Goal: Transaction & Acquisition: Purchase product/service

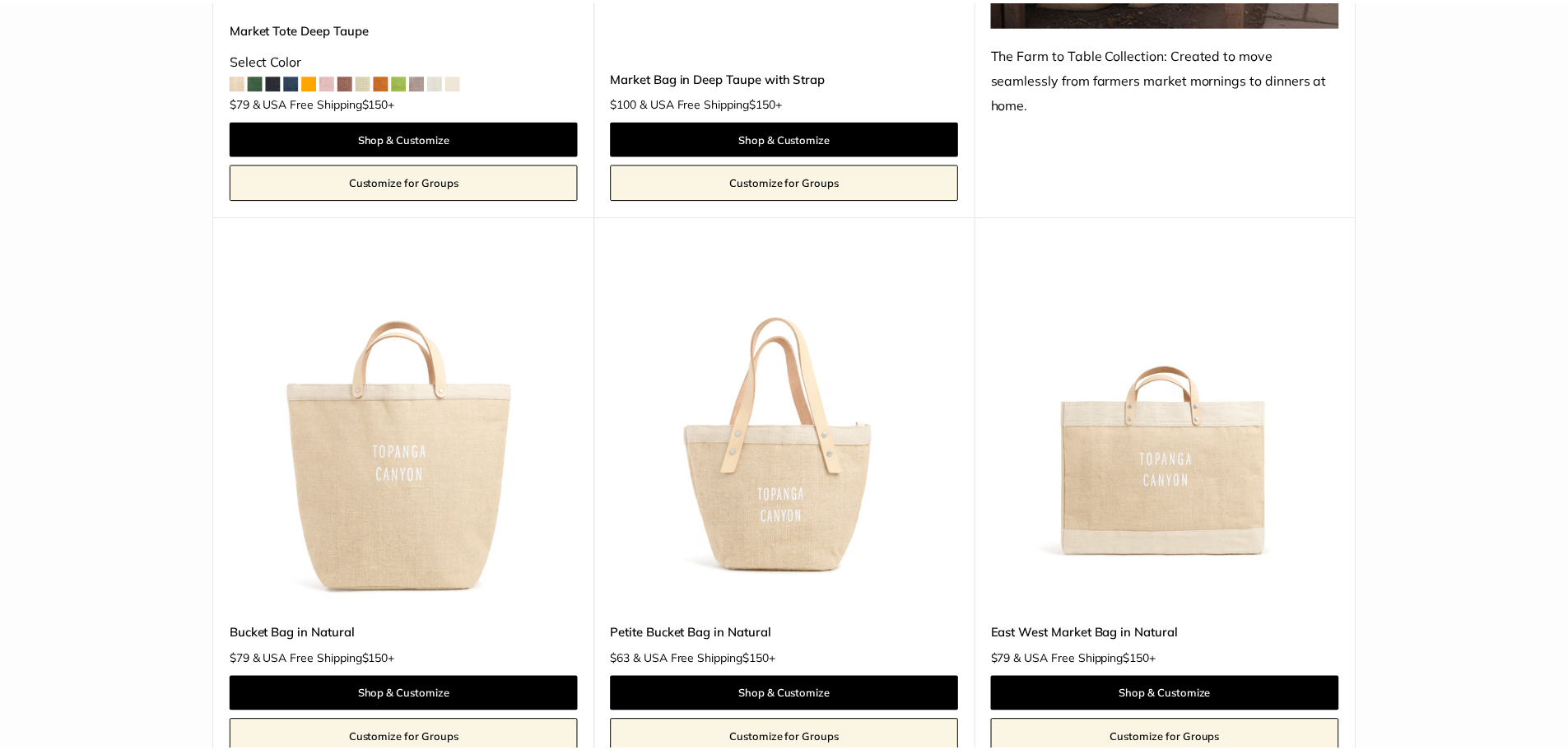
scroll to position [4942, 0]
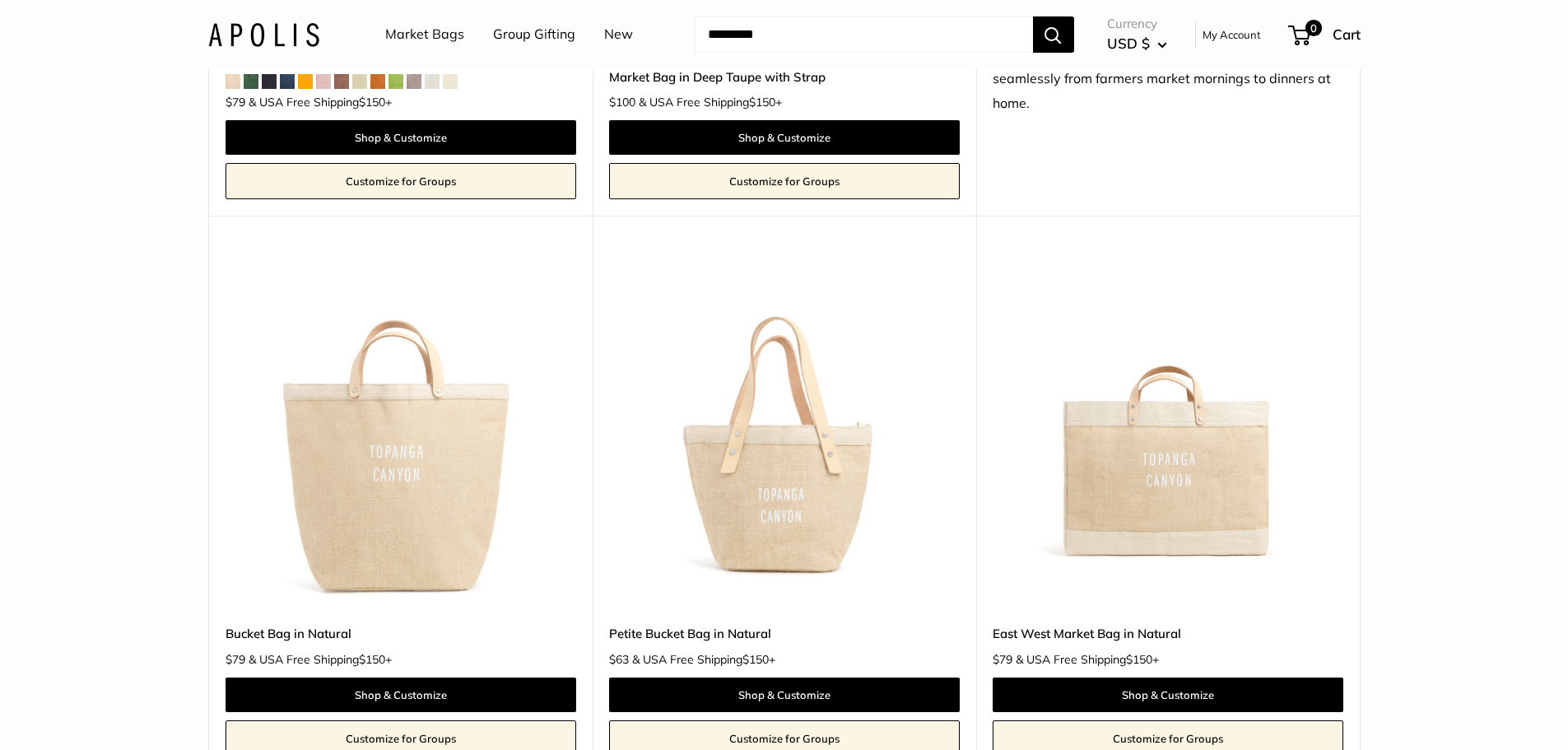
click at [1465, 468] on section "Home Market Bags Find yours Size Holds a Little" at bounding box center [784, 112] width 1568 height 9921
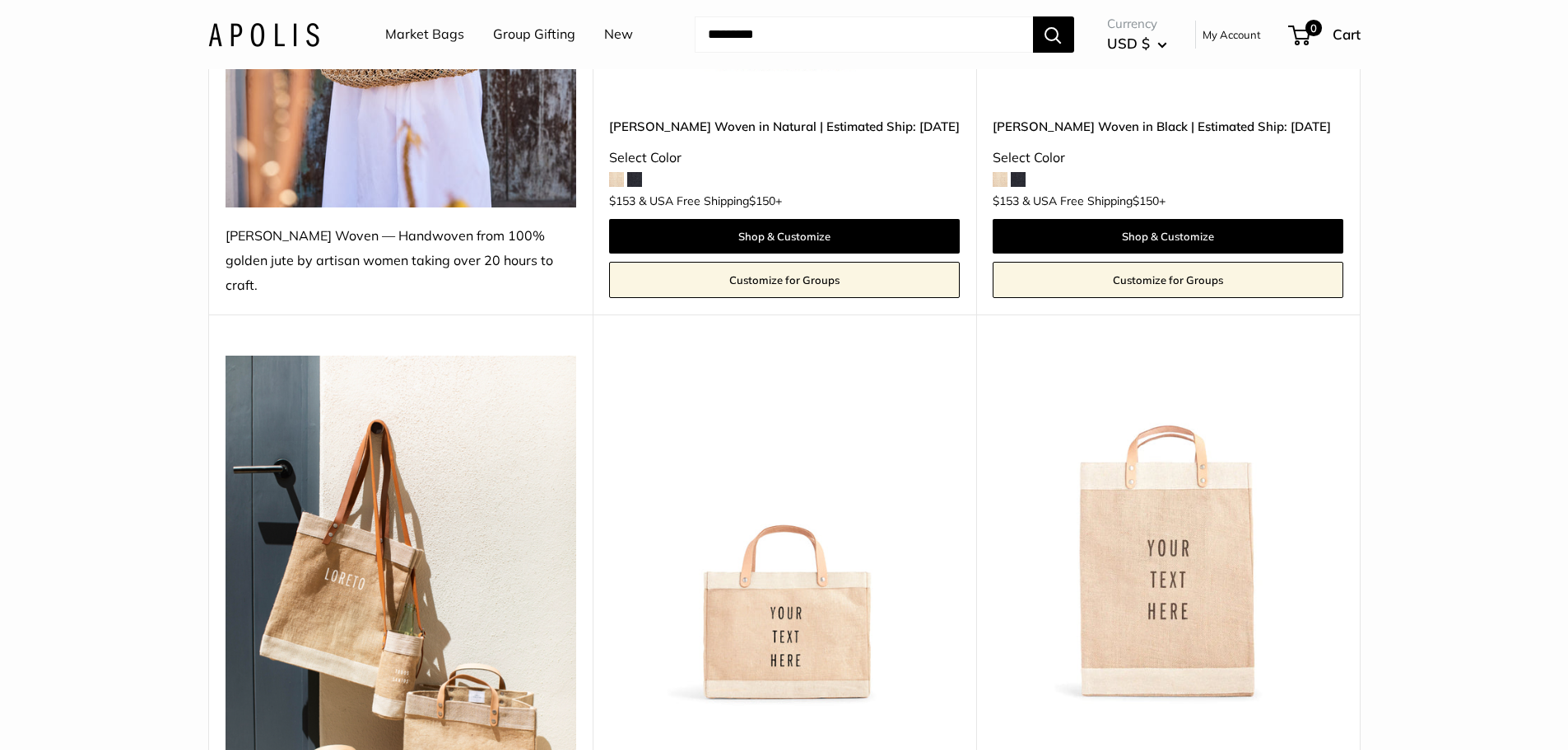
scroll to position [742, 0]
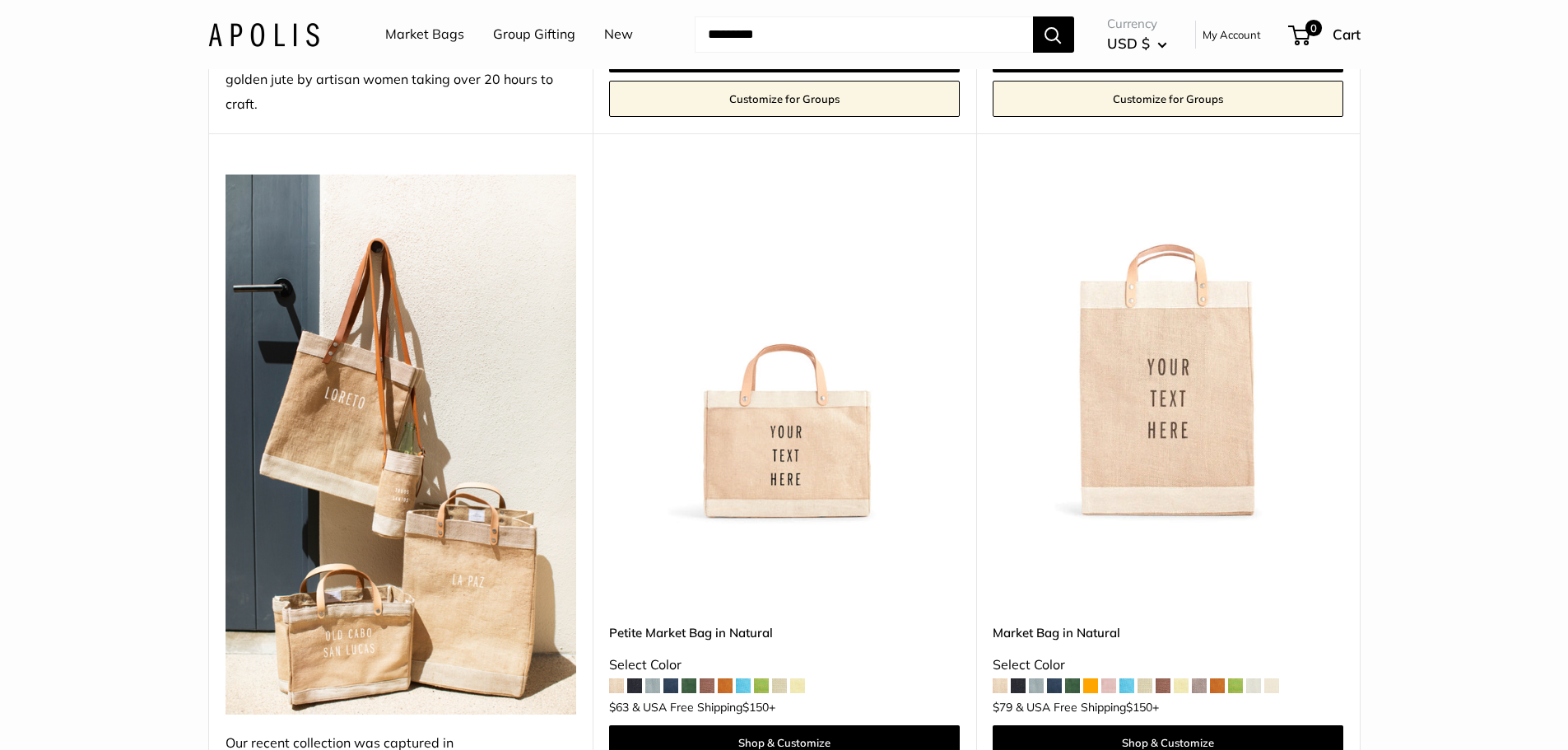
click at [0, 0] on img at bounding box center [0, 0] width 0 height 0
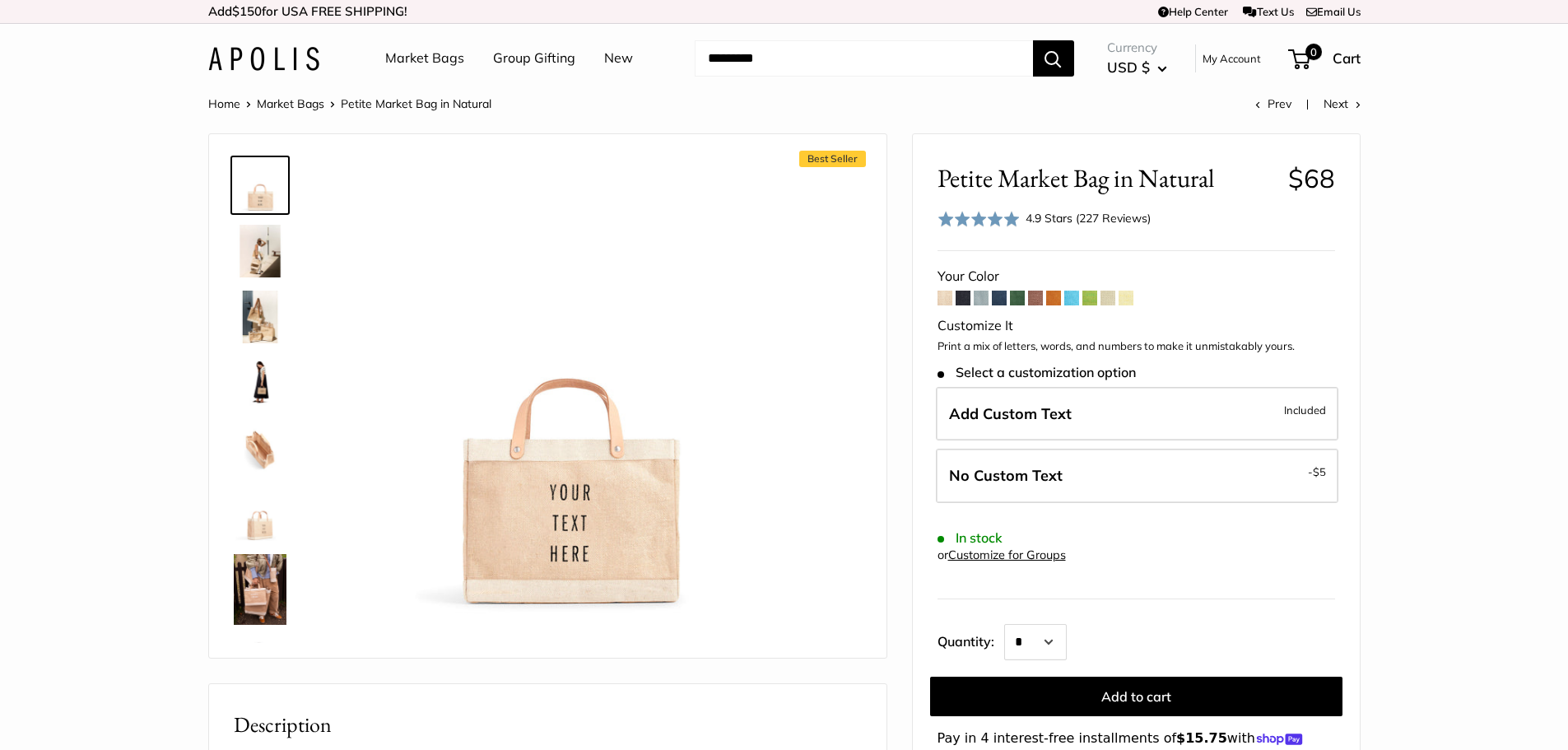
click at [254, 523] on img at bounding box center [260, 515] width 53 height 53
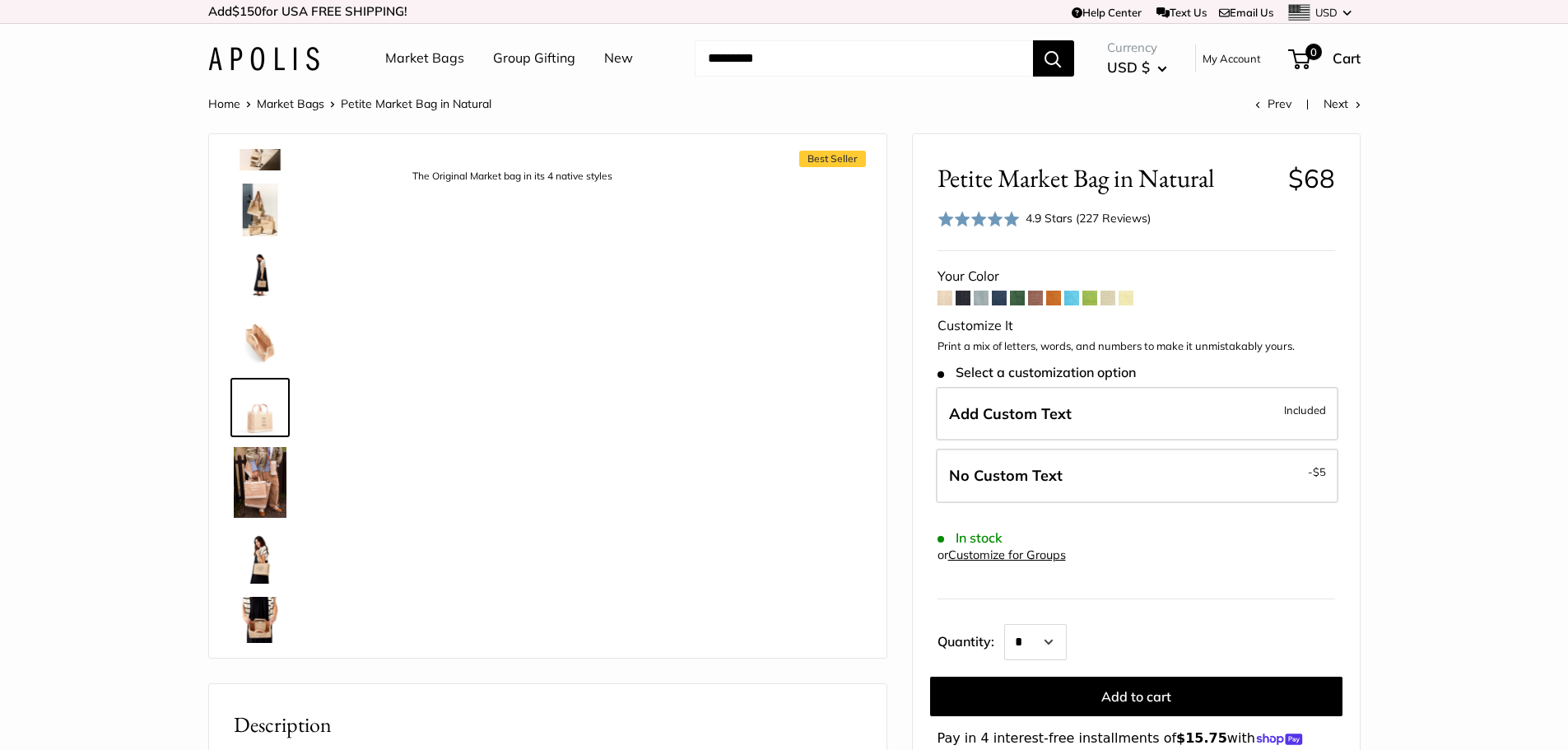
scroll to position [117, 0]
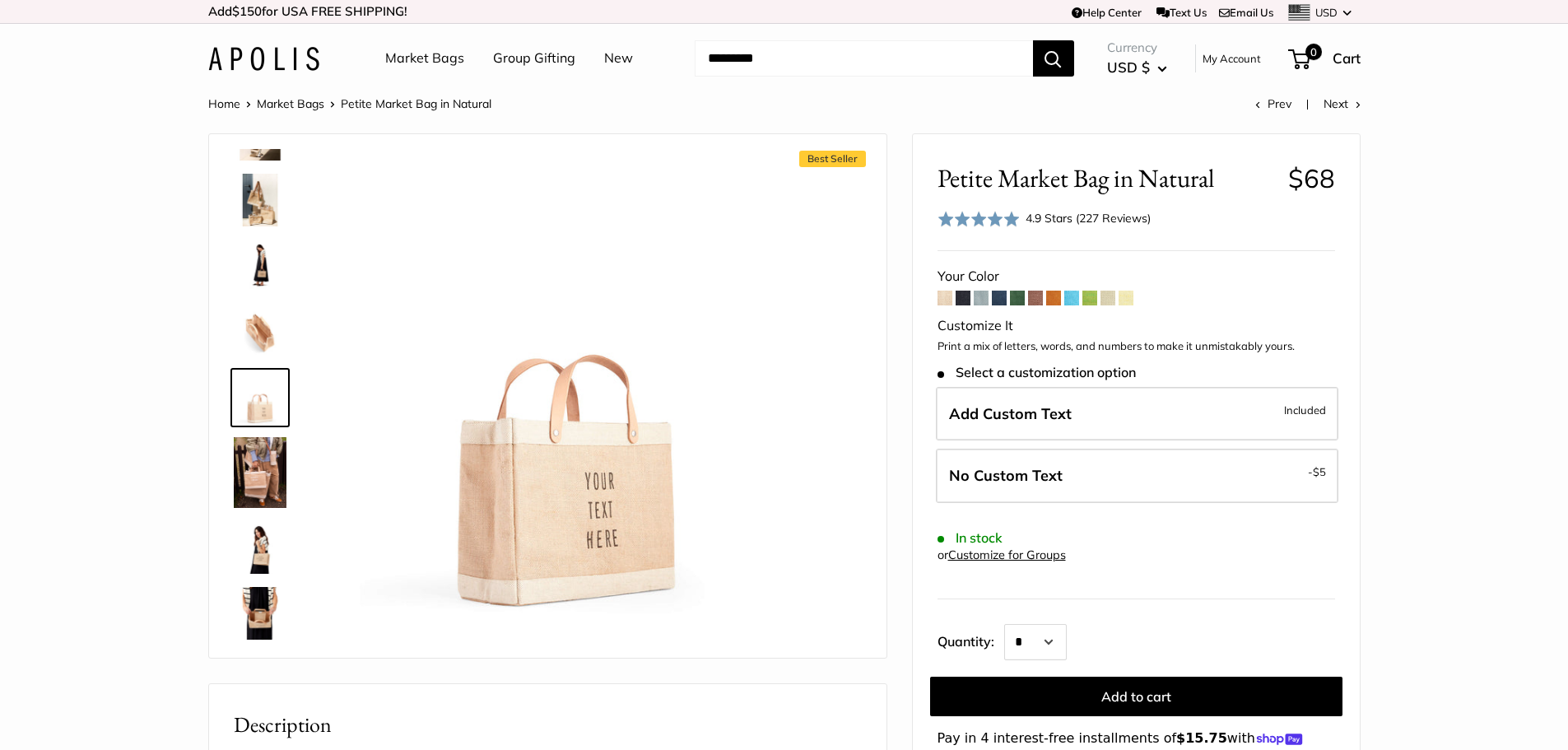
click at [263, 275] on img at bounding box center [260, 266] width 53 height 53
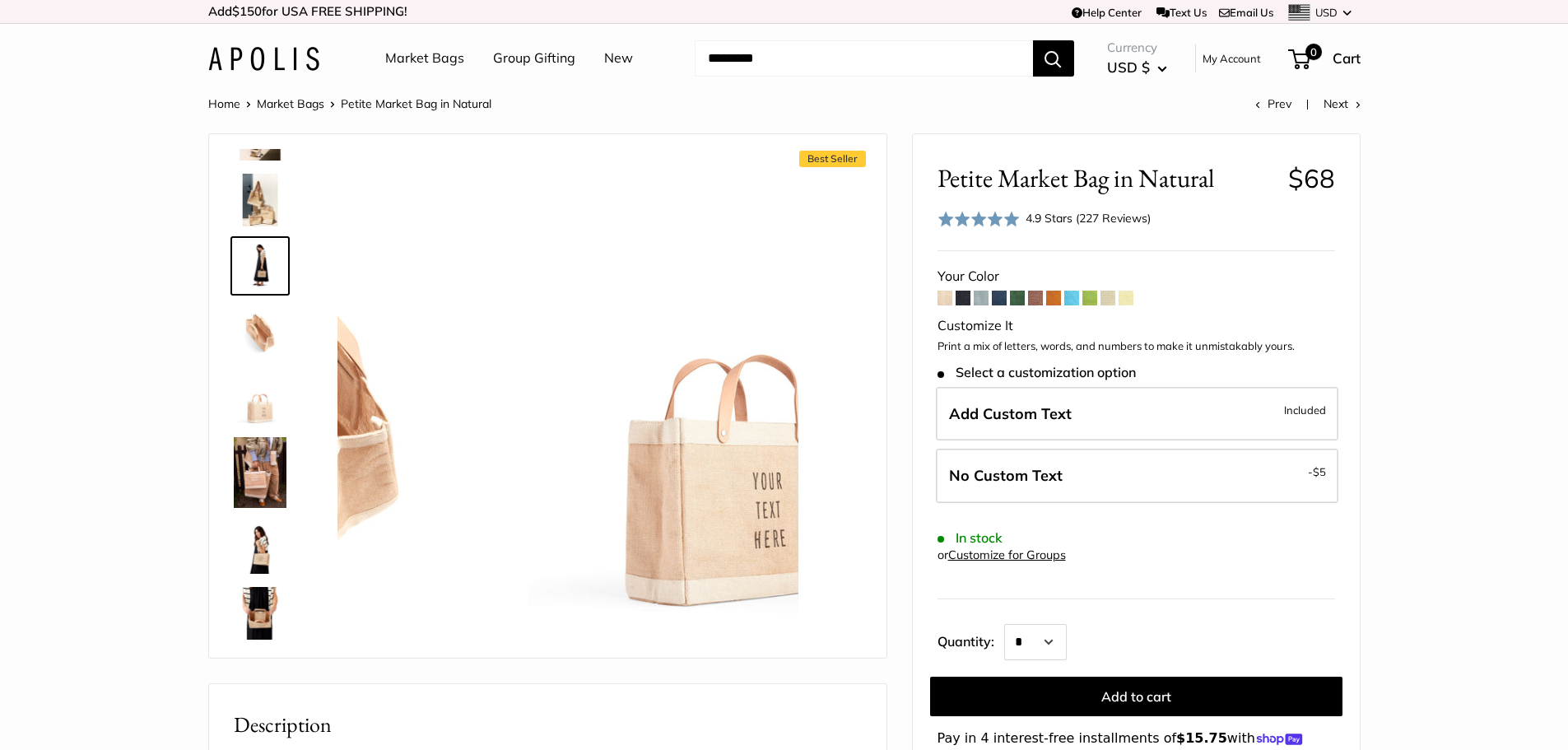
scroll to position [0, 0]
